Goal: Obtain resource: Download file/media

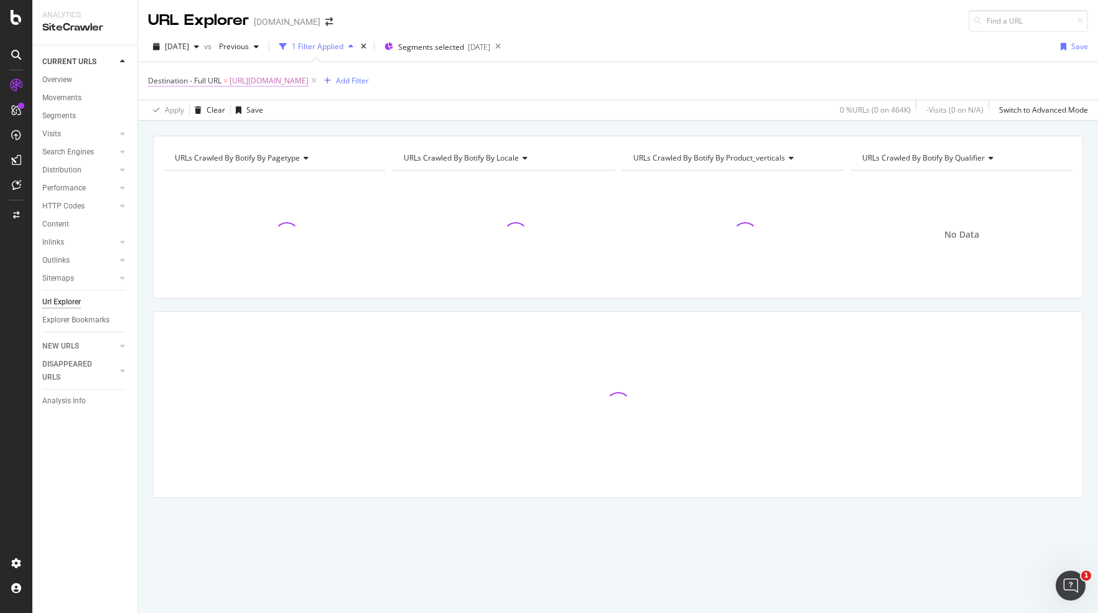
click at [309, 77] on span "[URL][DOMAIN_NAME]" at bounding box center [269, 80] width 79 height 17
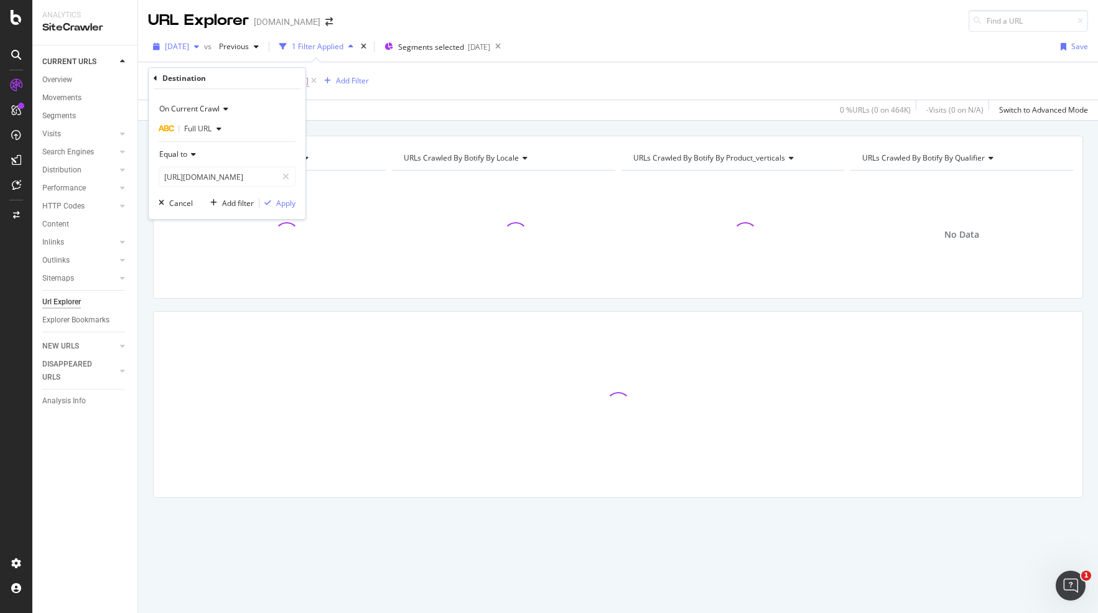
click at [195, 37] on div "[DATE]" at bounding box center [176, 46] width 56 height 19
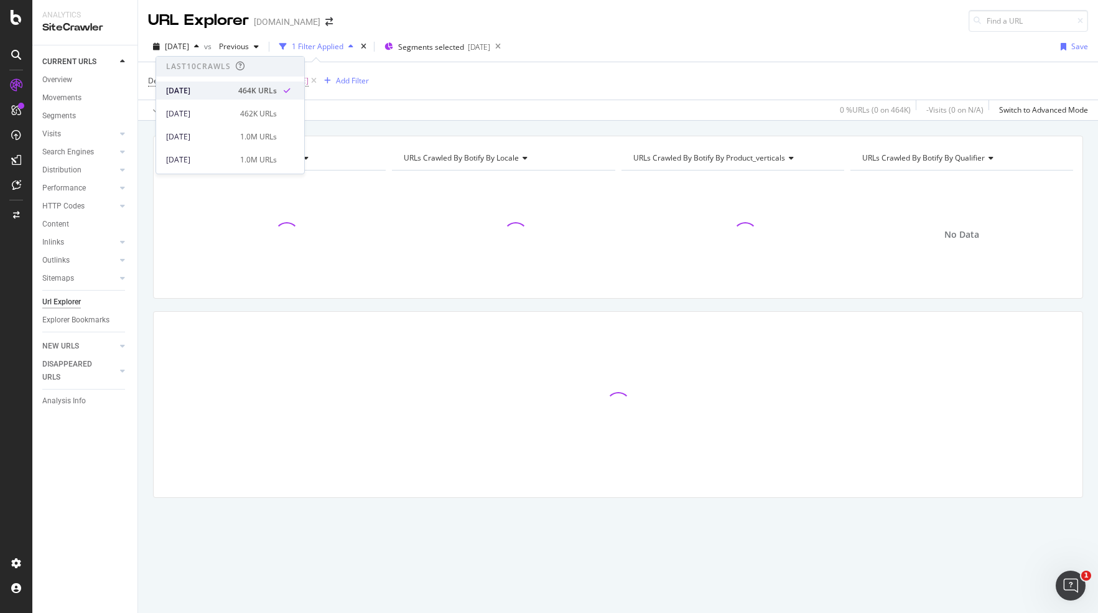
click at [191, 85] on div "[DATE]" at bounding box center [198, 90] width 65 height 11
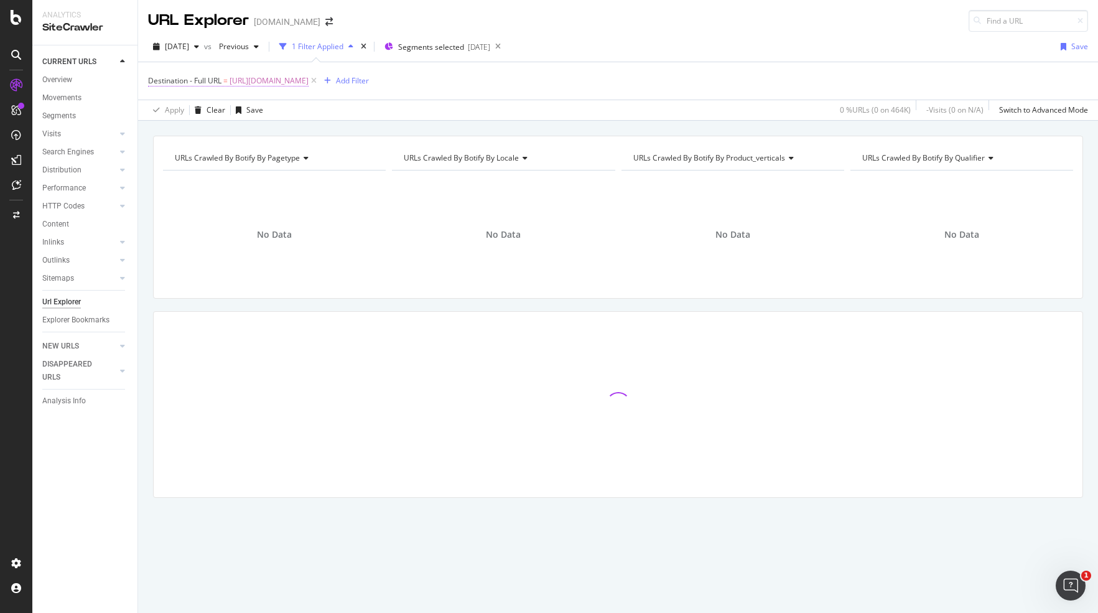
click at [309, 72] on span "[URL][DOMAIN_NAME]" at bounding box center [269, 80] width 79 height 17
click at [309, 73] on span "[URL][DOMAIN_NAME]" at bounding box center [269, 80] width 79 height 17
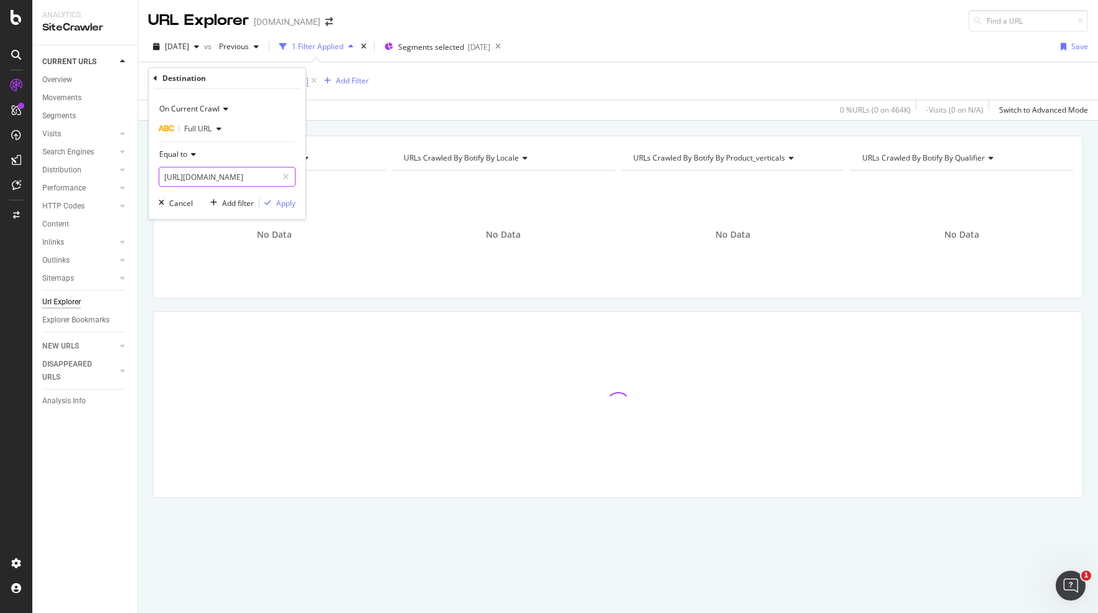
click at [235, 174] on input "[URL][DOMAIN_NAME]" at bounding box center [218, 177] width 118 height 20
paste input "fr_fr/creer/explicative"
type input "[URL][DOMAIN_NAME]"
click at [282, 204] on div "Apply" at bounding box center [285, 203] width 19 height 11
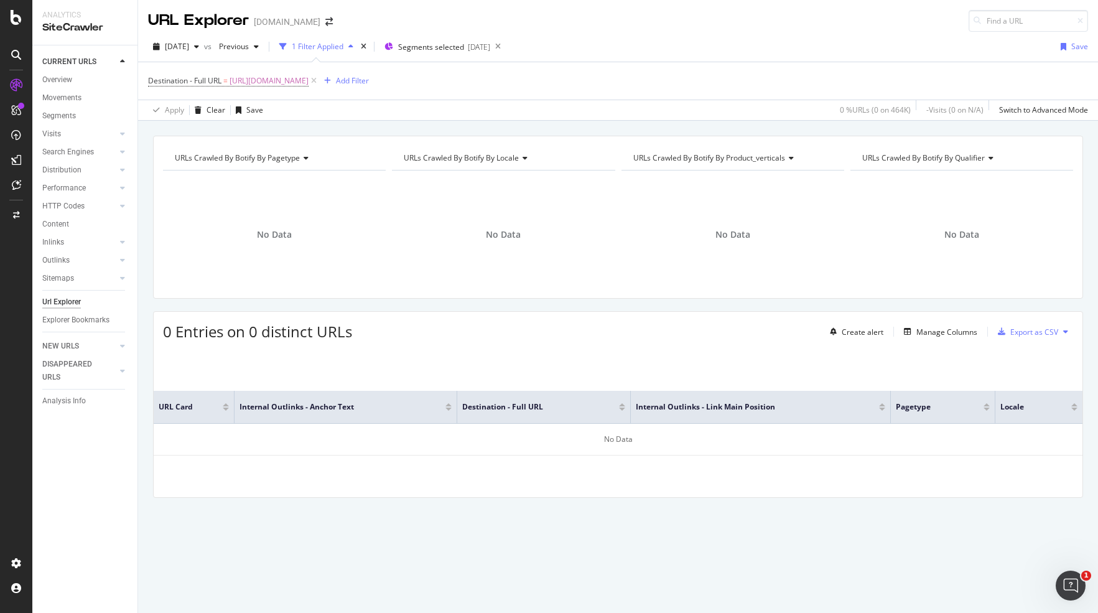
click at [340, 45] on div "1 Filter Applied" at bounding box center [318, 46] width 52 height 11
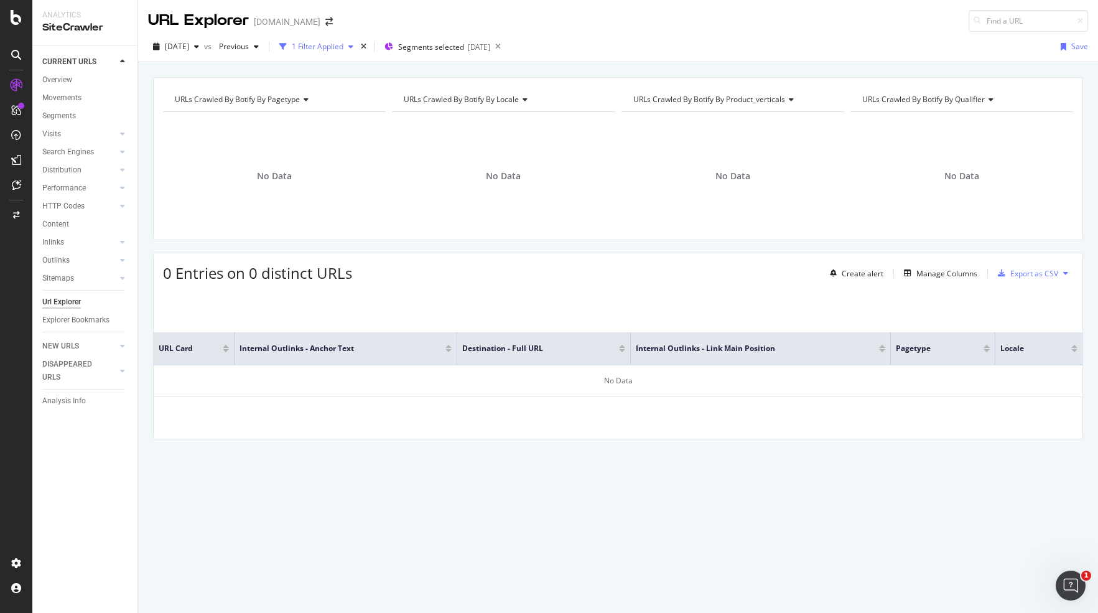
click at [340, 45] on div "1 Filter Applied" at bounding box center [318, 46] width 52 height 11
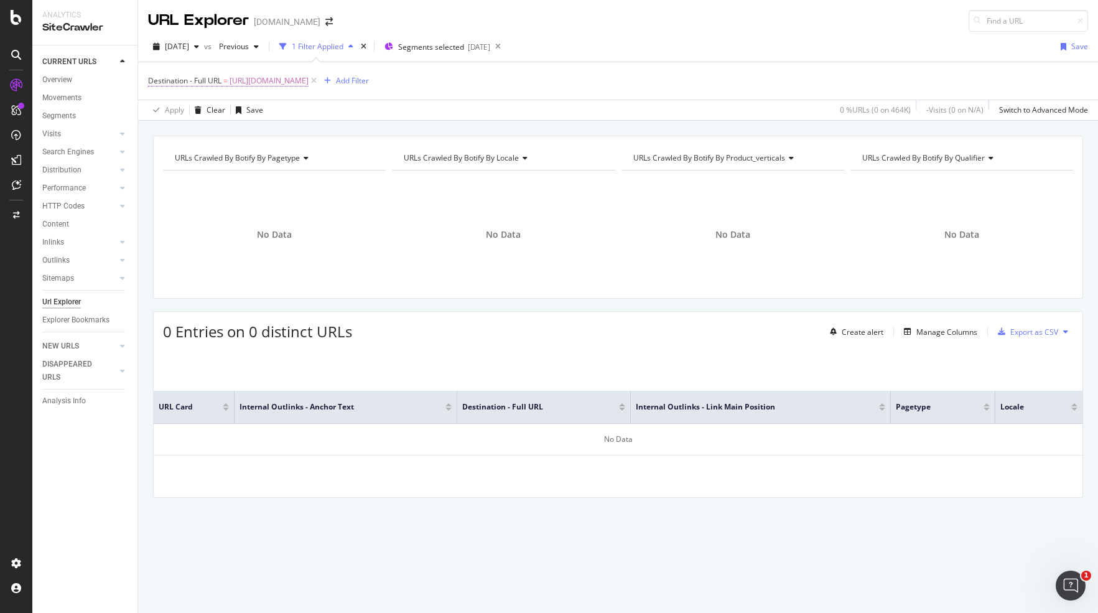
click at [309, 76] on span "[URL][DOMAIN_NAME]" at bounding box center [269, 80] width 79 height 17
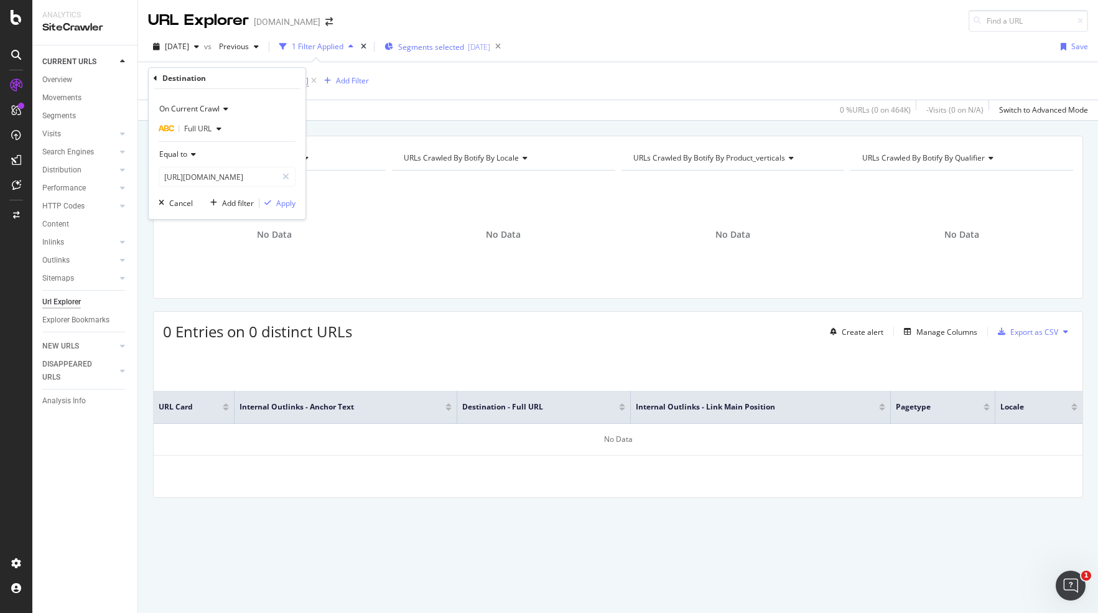
click at [424, 37] on div "Segments selected [DATE]" at bounding box center [438, 46] width 106 height 19
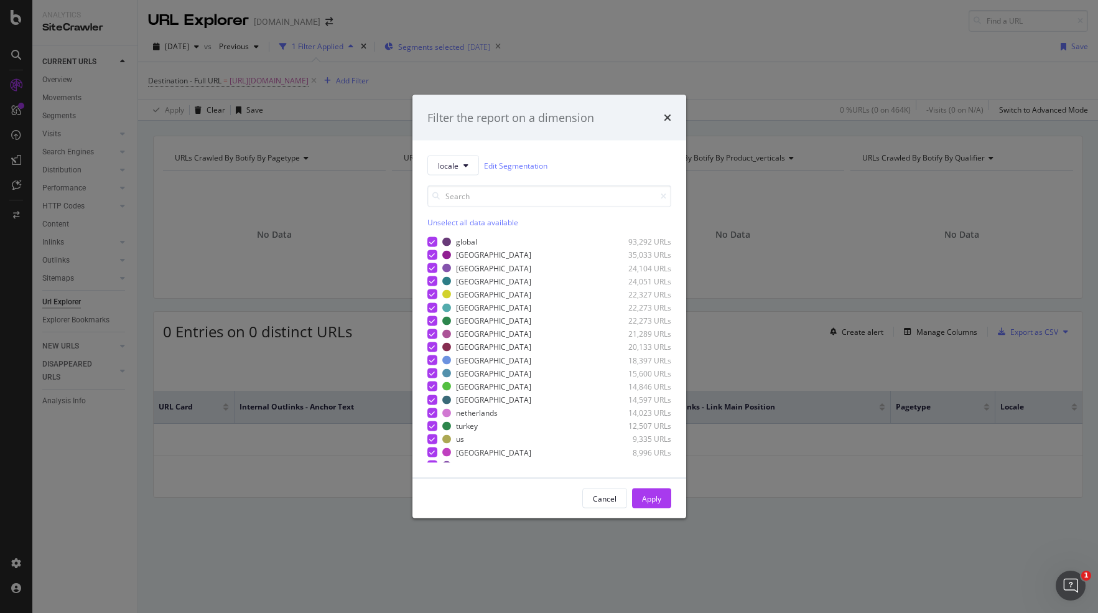
click at [424, 37] on div "Filter the report on a dimension locale Edit Segmentation Unselect all data ava…" at bounding box center [549, 306] width 1098 height 613
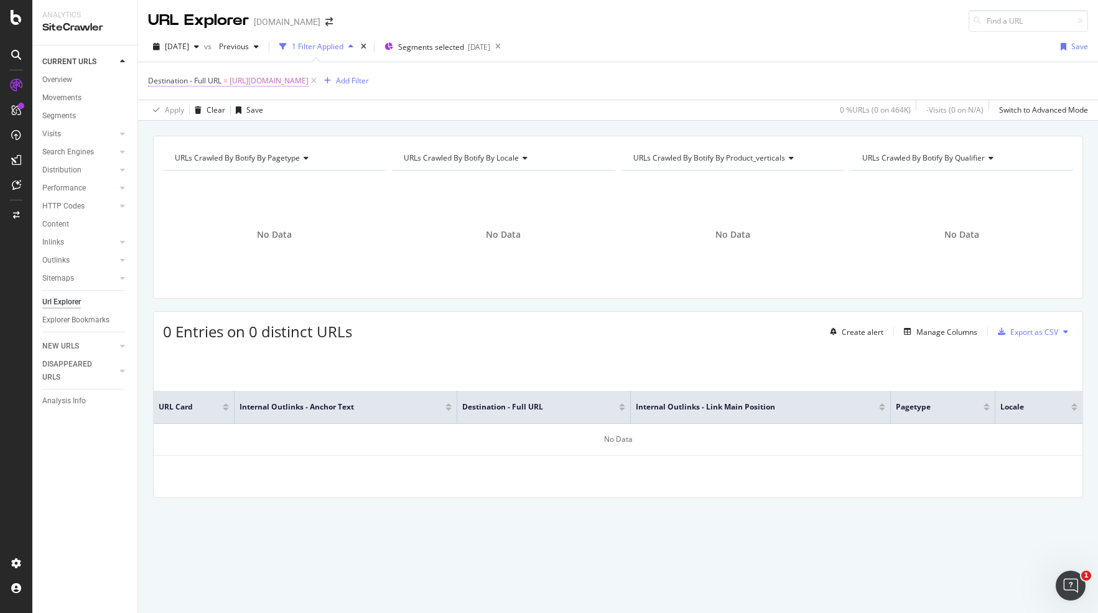
click at [262, 82] on span "[URL][DOMAIN_NAME]" at bounding box center [269, 80] width 79 height 17
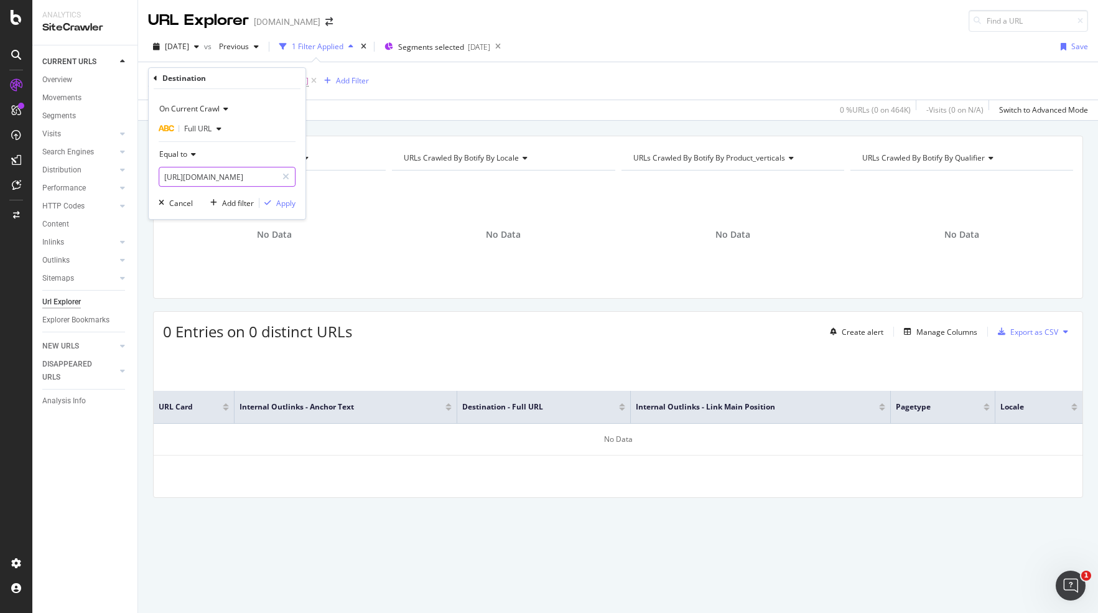
click at [228, 168] on input "[URL][DOMAIN_NAME]" at bounding box center [218, 177] width 118 height 20
paste input "meme-videos"
type input "[URL][DOMAIN_NAME]"
click at [277, 194] on div "On Current Crawl Full URL Equal to [URL][DOMAIN_NAME] Cancel Add filter Apply" at bounding box center [227, 154] width 157 height 130
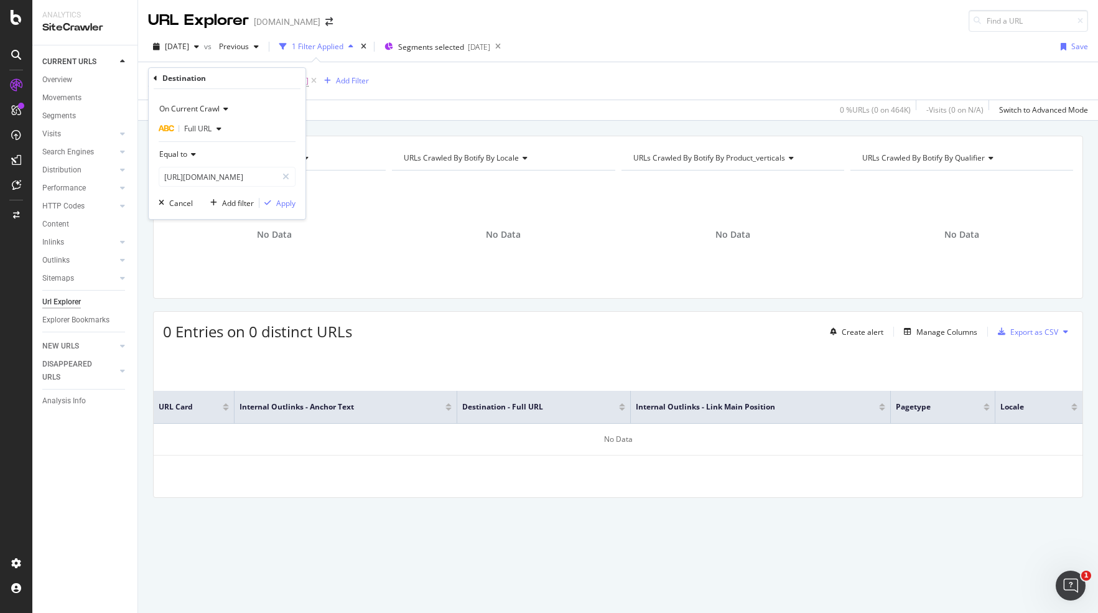
scroll to position [0, 0]
click at [278, 203] on div "Apply" at bounding box center [285, 203] width 19 height 11
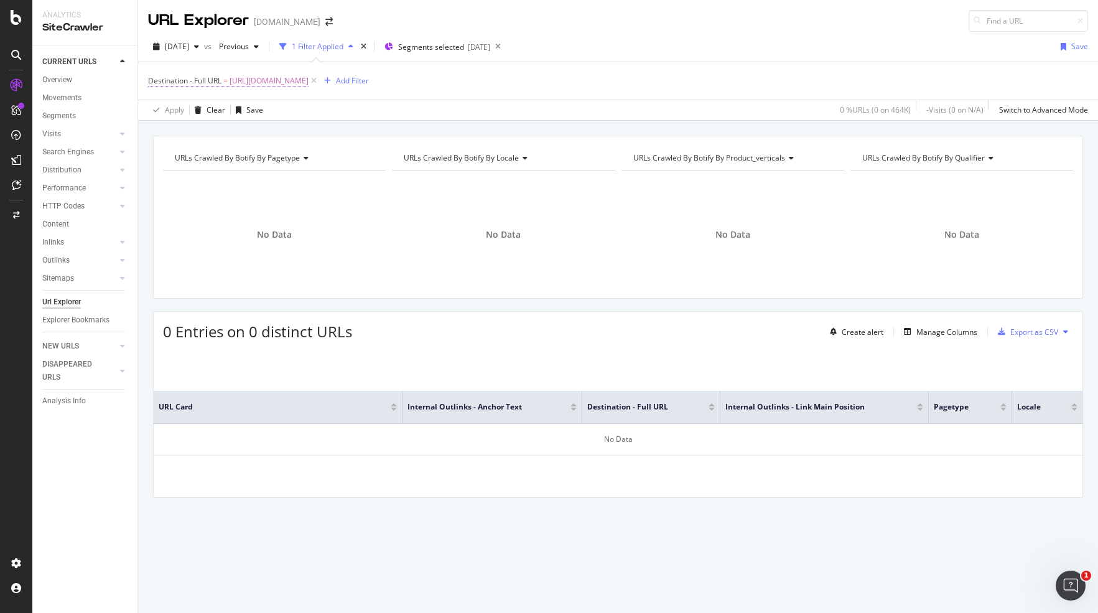
click at [286, 72] on span "[URL][DOMAIN_NAME]" at bounding box center [269, 80] width 79 height 17
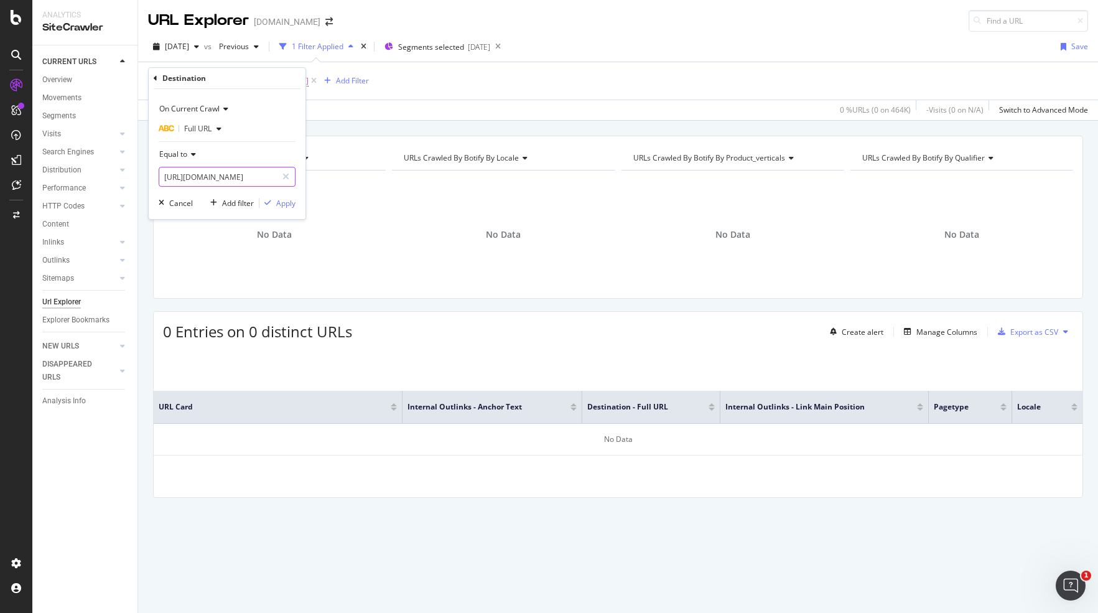
click at [238, 180] on input "[URL][DOMAIN_NAME]" at bounding box center [218, 177] width 118 height 20
paste input "video/explicative"
type input "[URL][DOMAIN_NAME]"
click at [286, 197] on div "Apply" at bounding box center [277, 202] width 36 height 11
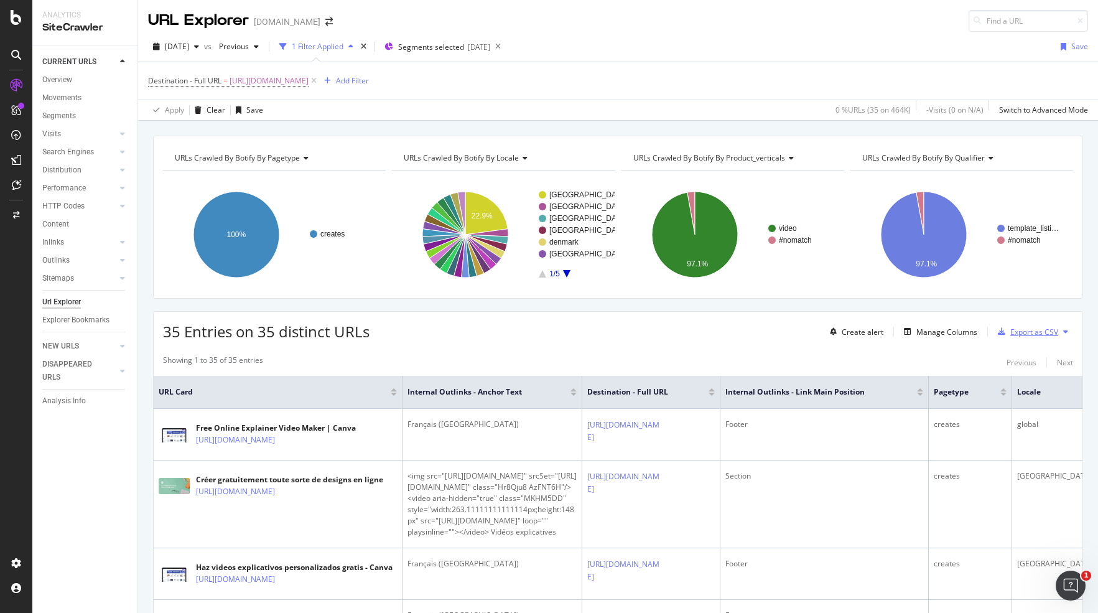
click at [1033, 327] on div "Export as CSV" at bounding box center [1034, 332] width 48 height 11
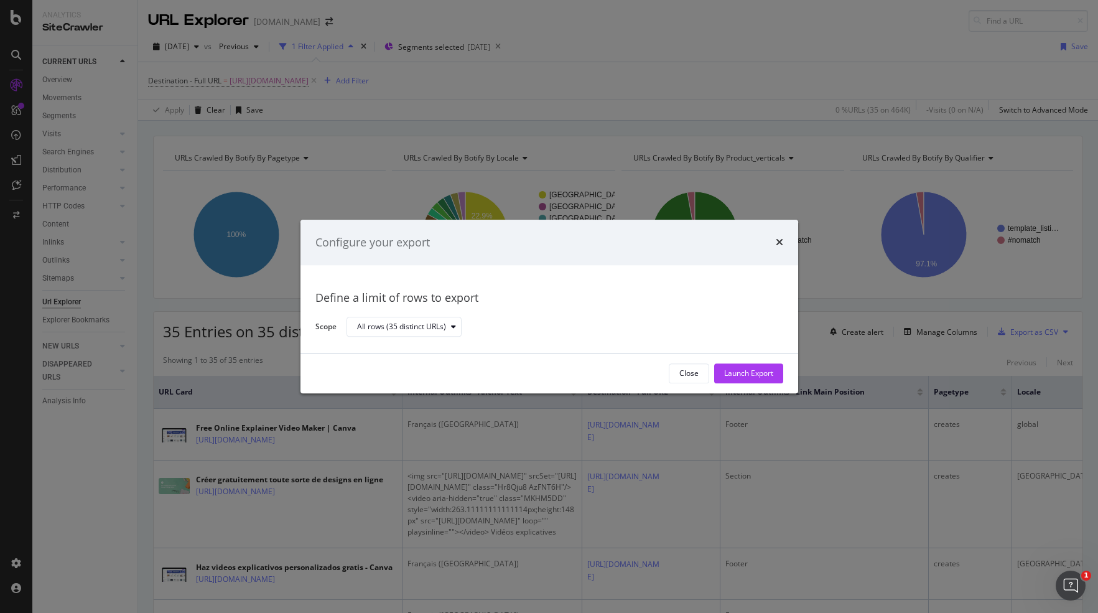
click at [444, 314] on div "Define a limit of rows to export Scope All rows (35 distinct URLs)" at bounding box center [549, 310] width 468 height 58
click at [440, 324] on div "All rows (35 distinct URLs)" at bounding box center [401, 327] width 89 height 7
click at [755, 373] on div "Launch Export" at bounding box center [748, 373] width 49 height 11
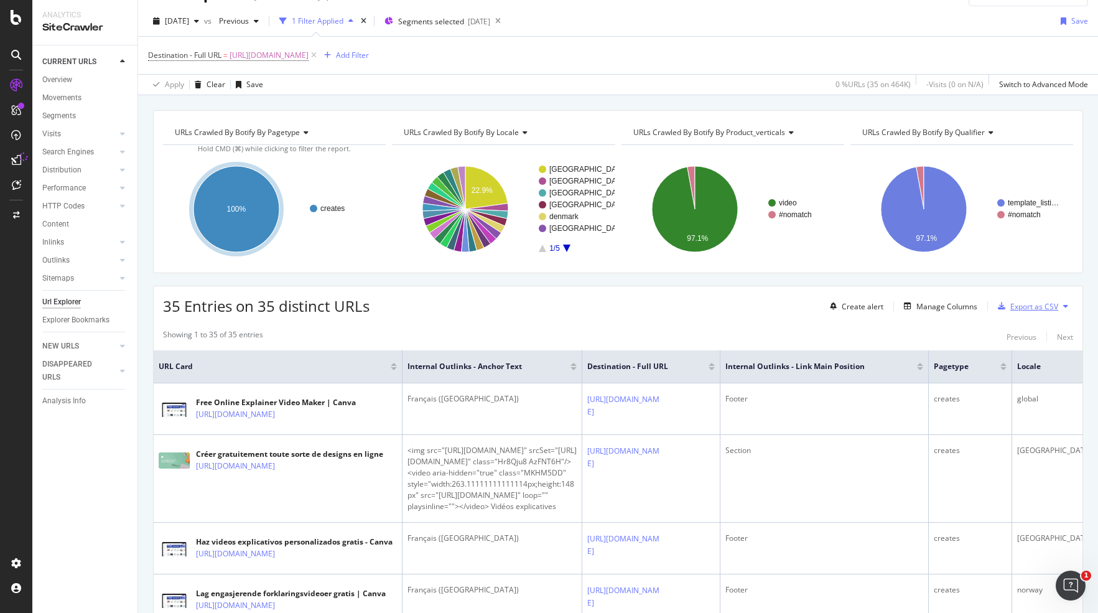
scroll to position [35, 0]
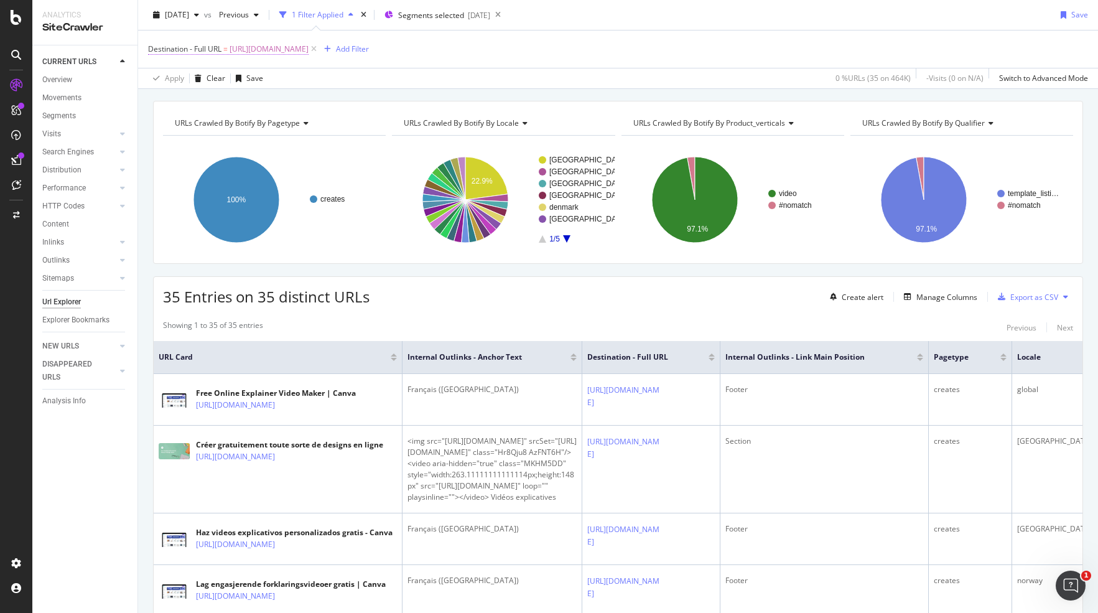
click at [287, 52] on span "[URL][DOMAIN_NAME]" at bounding box center [269, 48] width 79 height 17
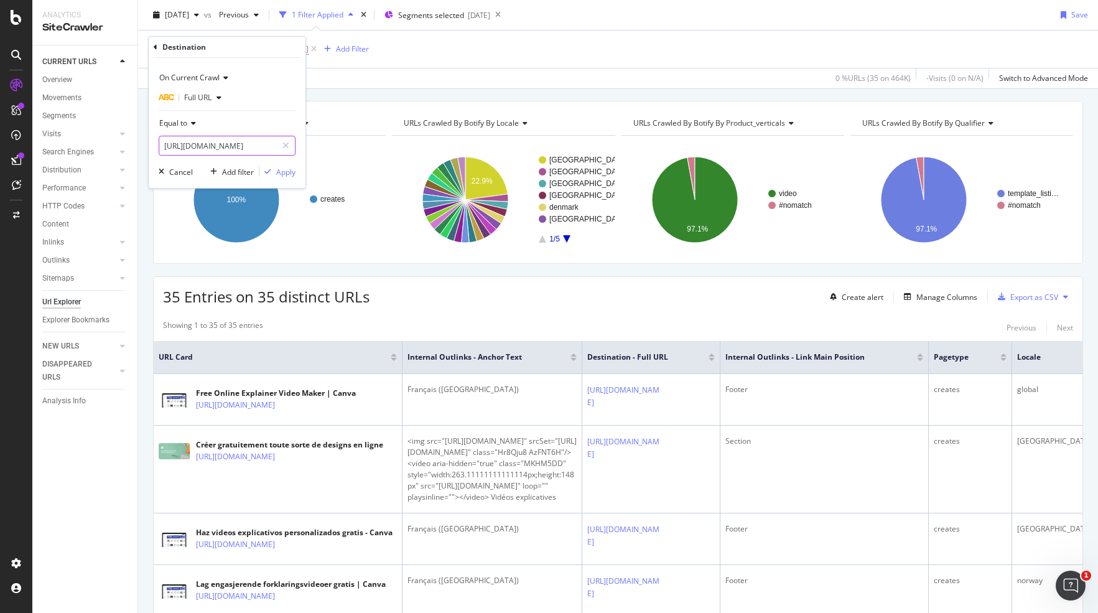
click at [255, 144] on input "[URL][DOMAIN_NAME]" at bounding box center [218, 146] width 118 height 20
paste input "meme-videos"
type input "[URL][DOMAIN_NAME]"
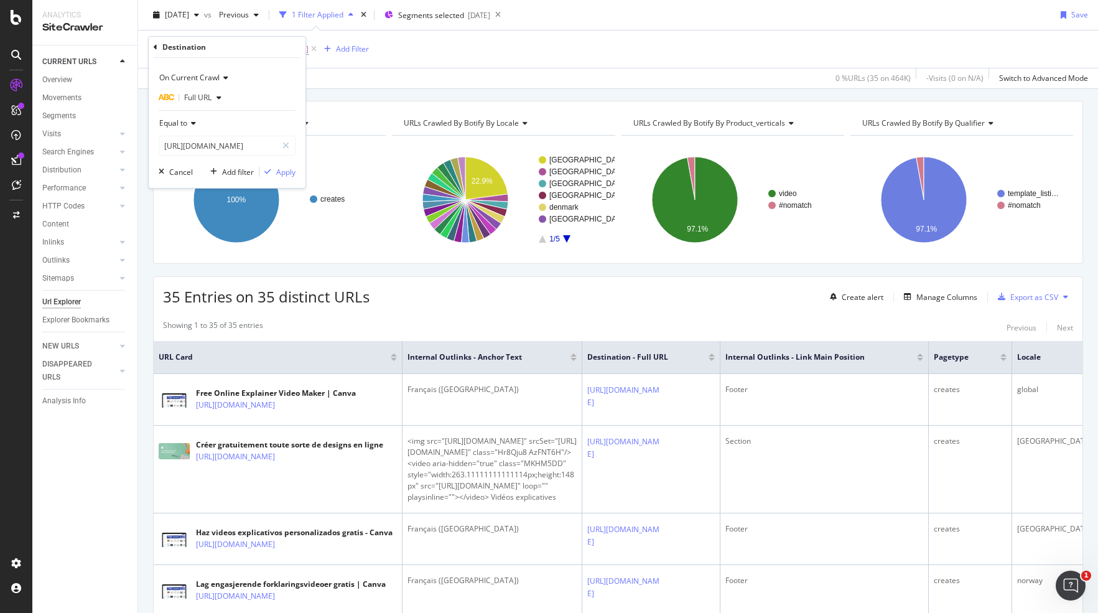
click at [284, 177] on div "On Current Crawl Full URL Equal to [URL][DOMAIN_NAME] Cancel Add filter Apply" at bounding box center [227, 123] width 157 height 130
click at [284, 174] on div "Apply" at bounding box center [285, 172] width 19 height 11
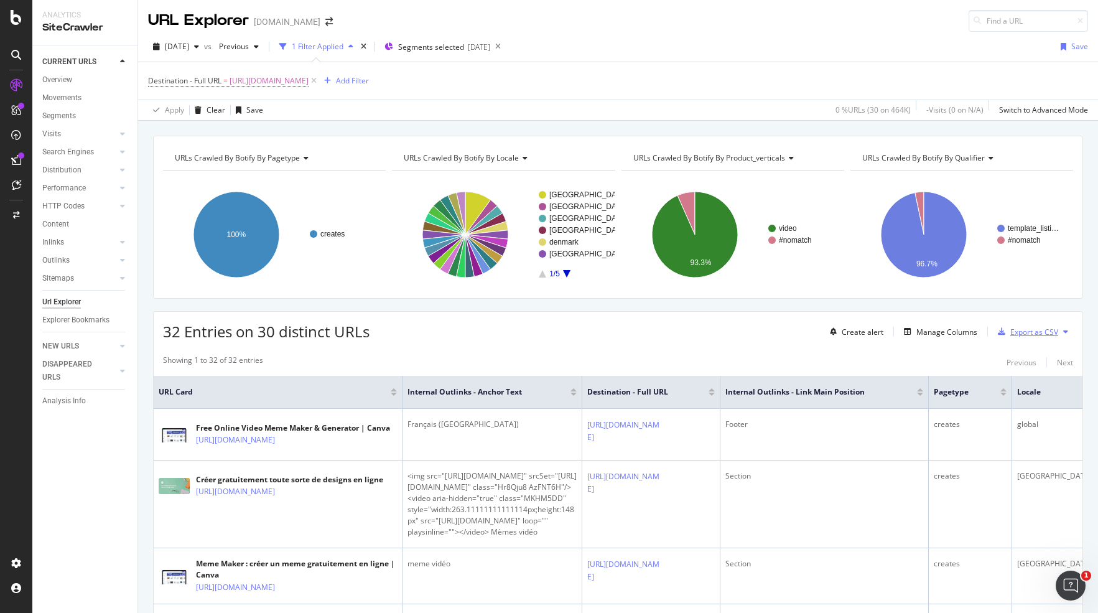
click at [1018, 327] on div "Export as CSV" at bounding box center [1034, 332] width 48 height 11
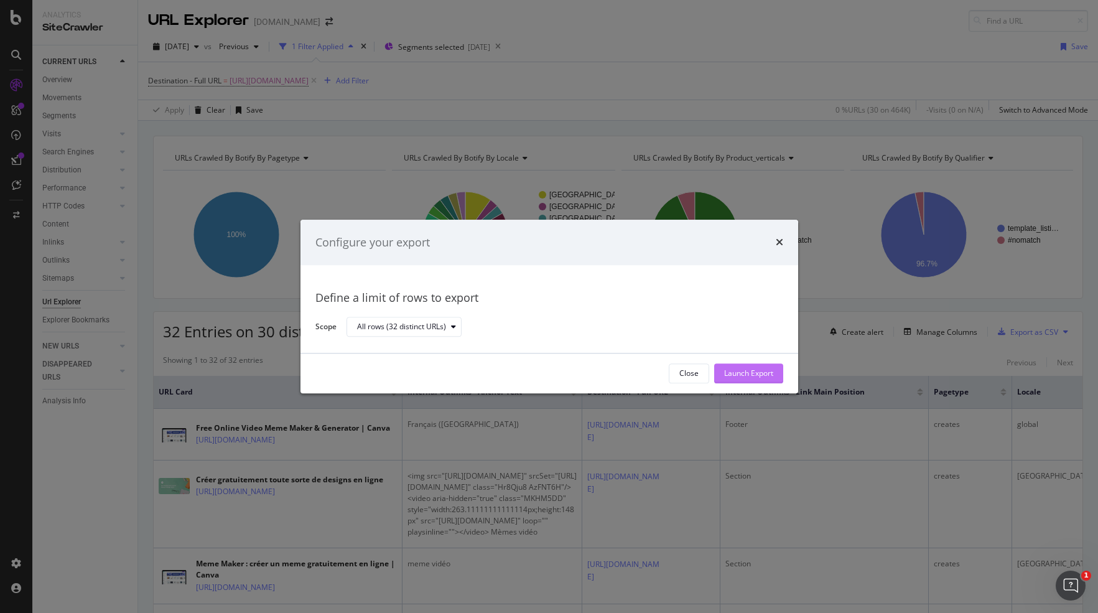
click at [726, 370] on div "Launch Export" at bounding box center [748, 373] width 49 height 11
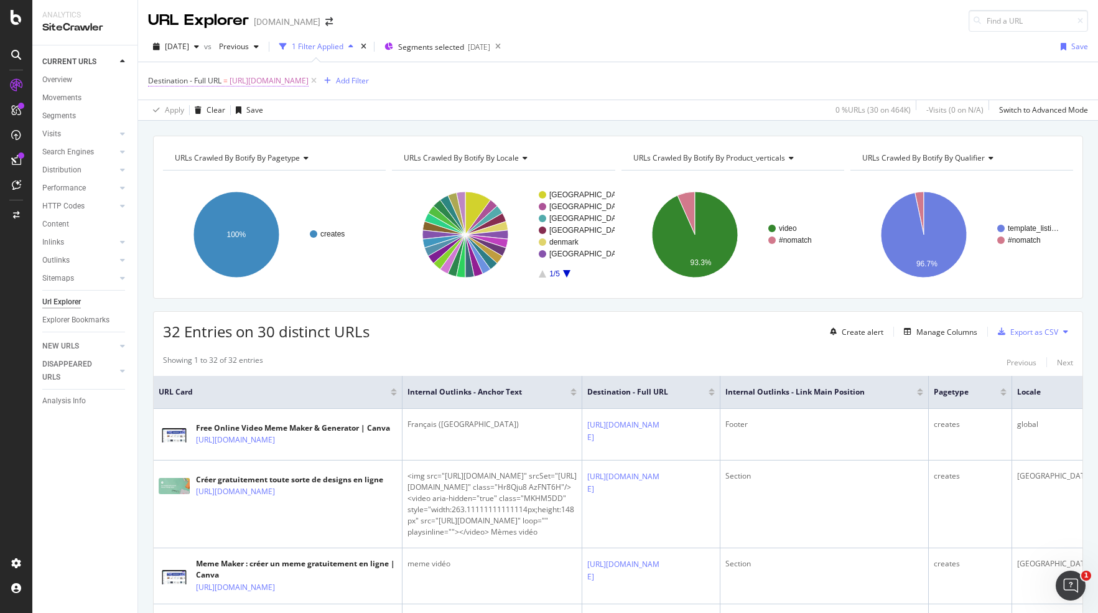
click at [282, 80] on span "[URL][DOMAIN_NAME]" at bounding box center [269, 80] width 79 height 17
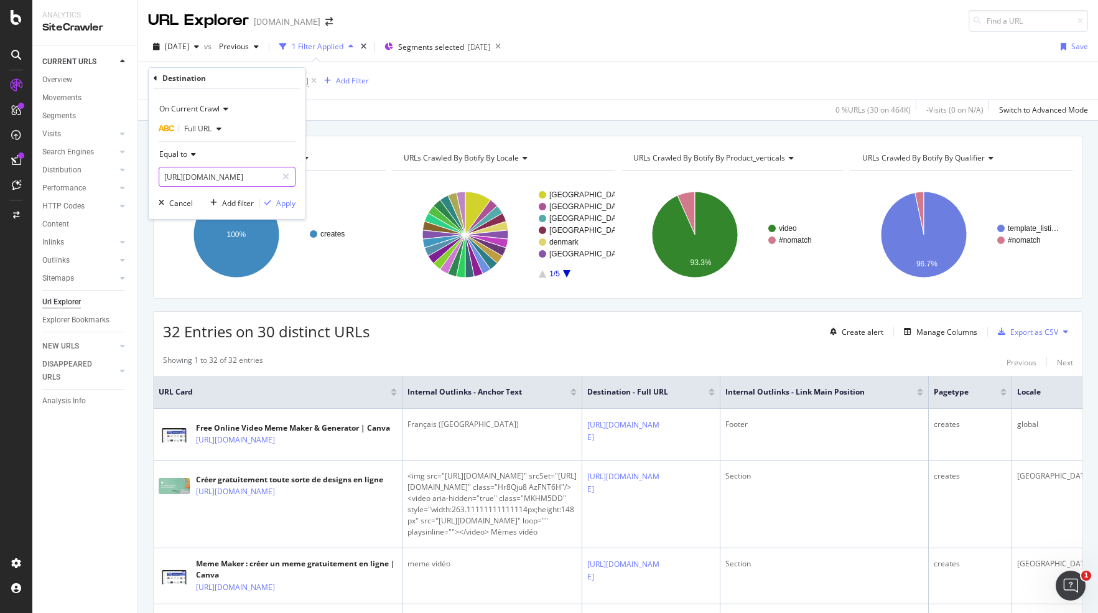
click at [256, 172] on input "[URL][DOMAIN_NAME]" at bounding box center [218, 177] width 118 height 20
paste input "arketing"
type input "[URL][DOMAIN_NAME]"
click at [281, 202] on div "Apply" at bounding box center [285, 203] width 19 height 11
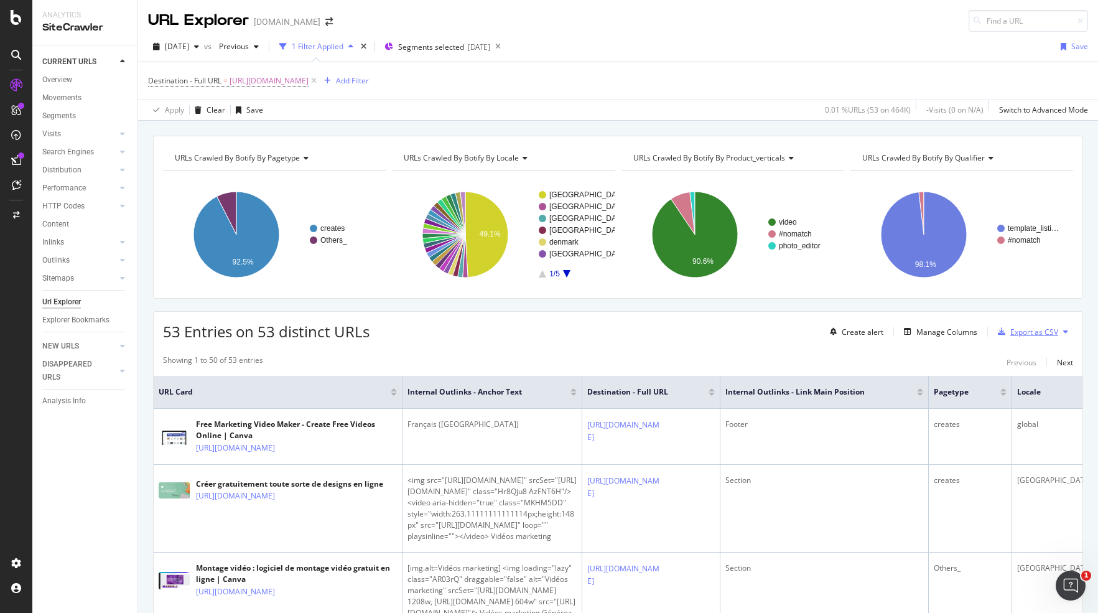
click at [1023, 327] on div "Export as CSV" at bounding box center [1034, 332] width 48 height 11
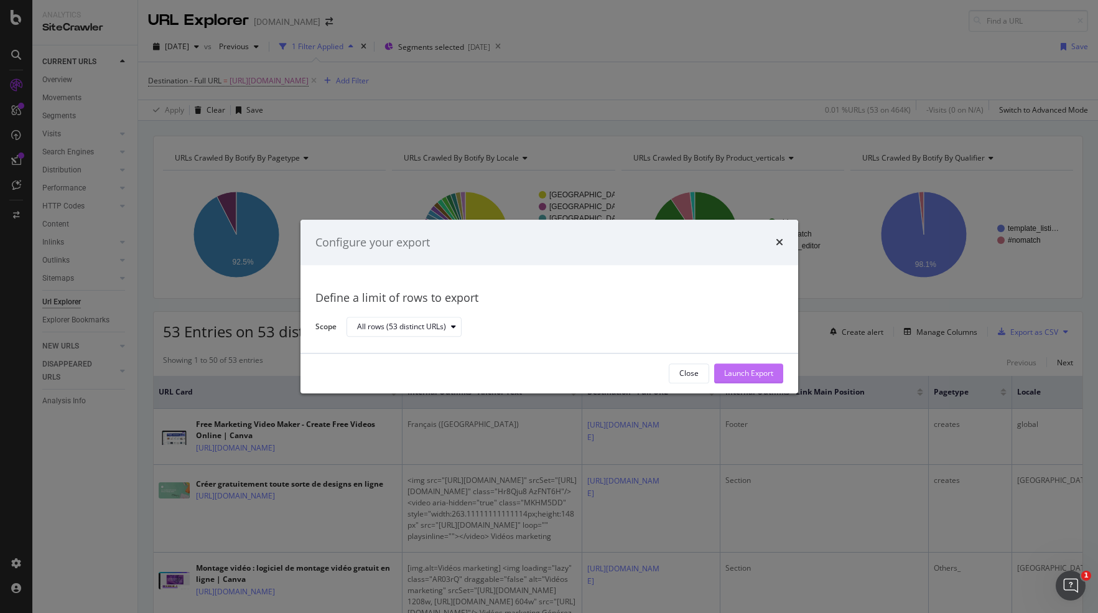
click at [770, 369] on div "Launch Export" at bounding box center [748, 373] width 49 height 11
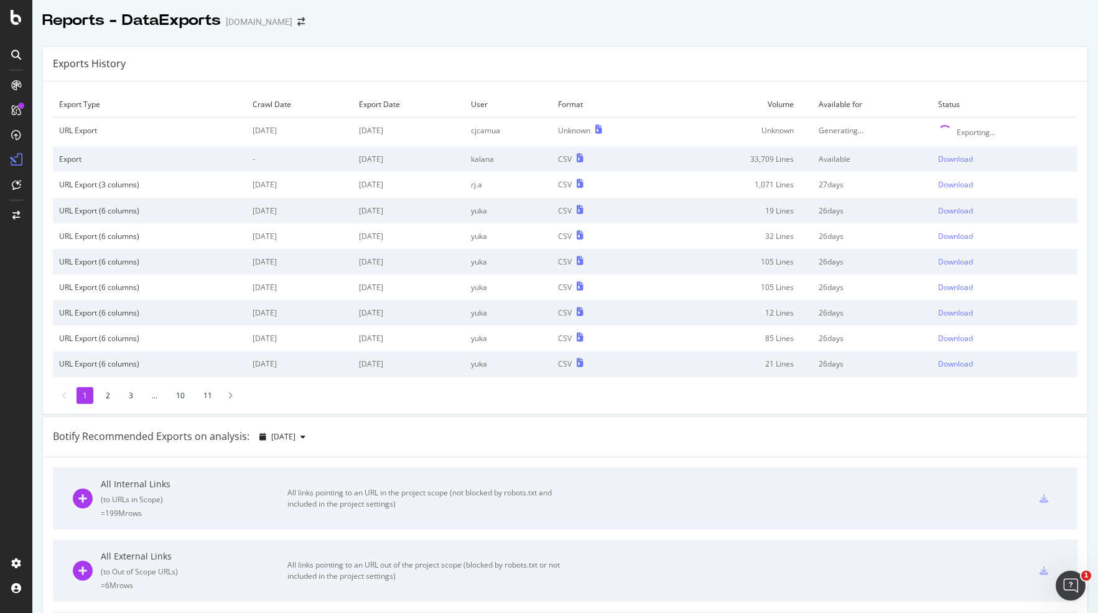
click at [505, 66] on div "Exports History" at bounding box center [565, 64] width 1045 height 35
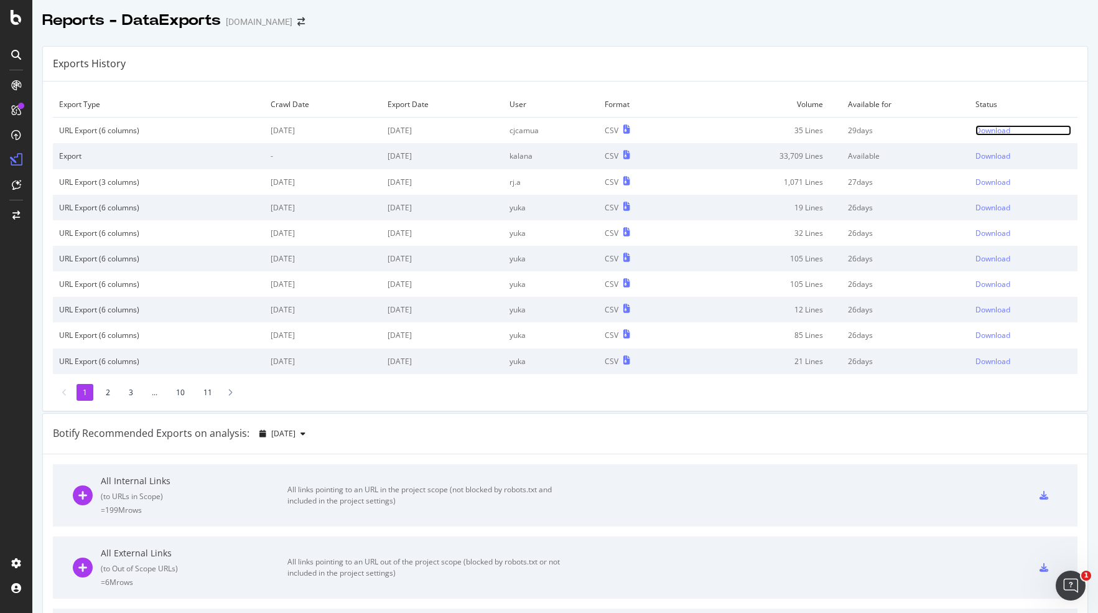
click at [1002, 126] on div "Download" at bounding box center [993, 130] width 35 height 11
click at [987, 133] on div "Download" at bounding box center [993, 130] width 35 height 11
click at [989, 135] on td "Download" at bounding box center [1023, 131] width 108 height 26
click at [991, 134] on div "Download" at bounding box center [993, 130] width 35 height 11
